Goal: Navigation & Orientation: Find specific page/section

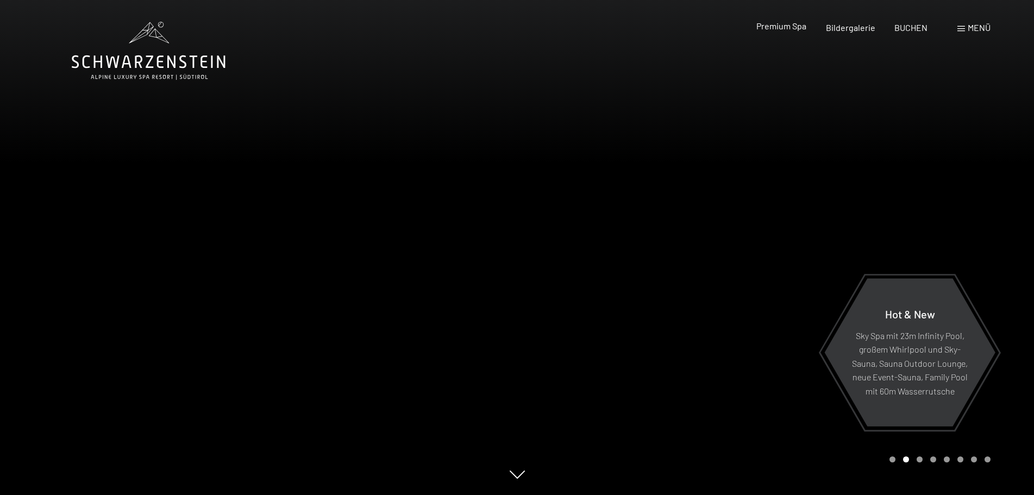
click at [802, 28] on span "Premium Spa" at bounding box center [782, 26] width 50 height 10
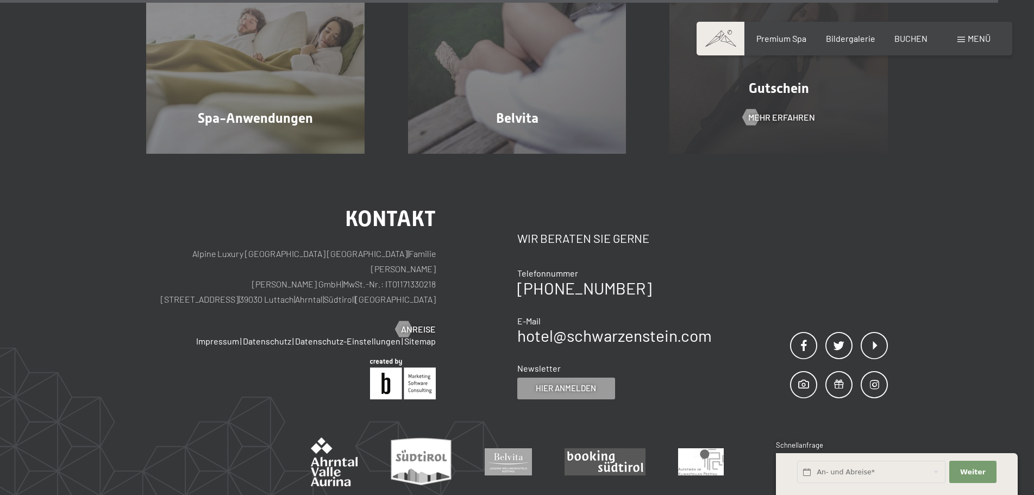
scroll to position [6848, 0]
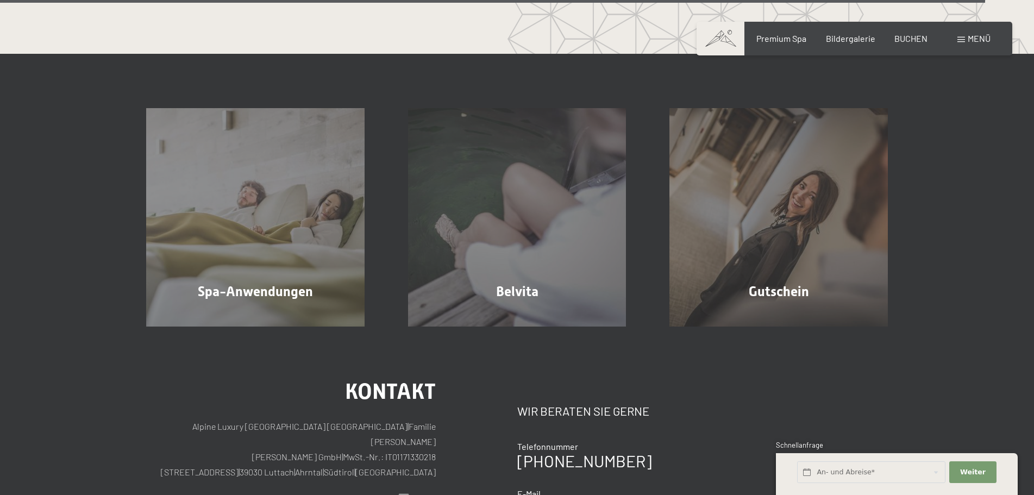
click at [961, 39] on span at bounding box center [962, 39] width 8 height 5
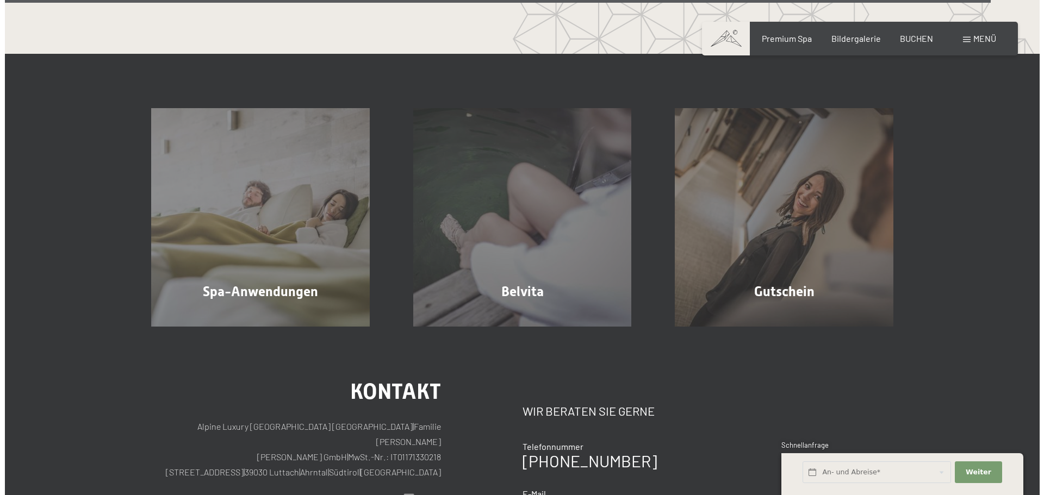
scroll to position [6652, 0]
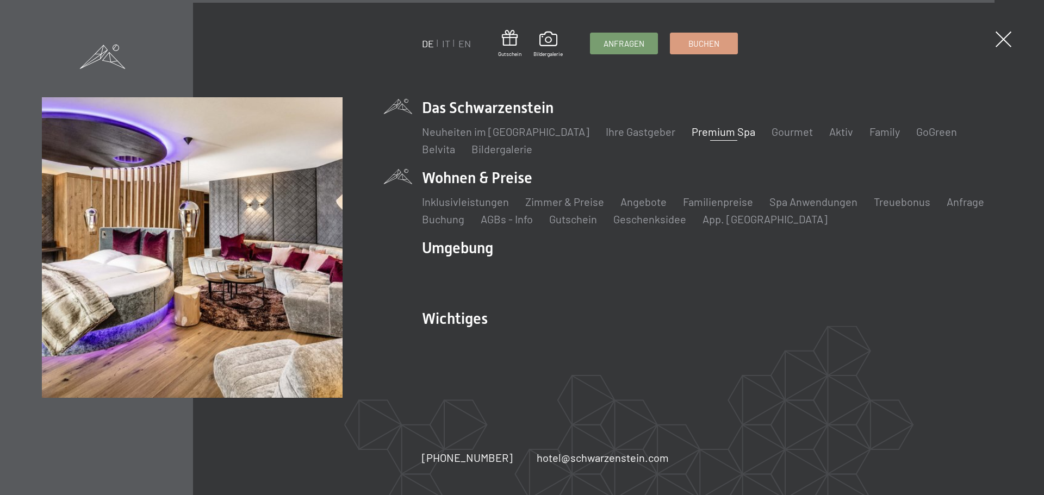
click at [518, 178] on li "Wohnen & Preise Inklusivleistungen Zimmer & Preise Liste Angebote Liste Familie…" at bounding box center [712, 196] width 580 height 59
